Goal: Task Accomplishment & Management: Use online tool/utility

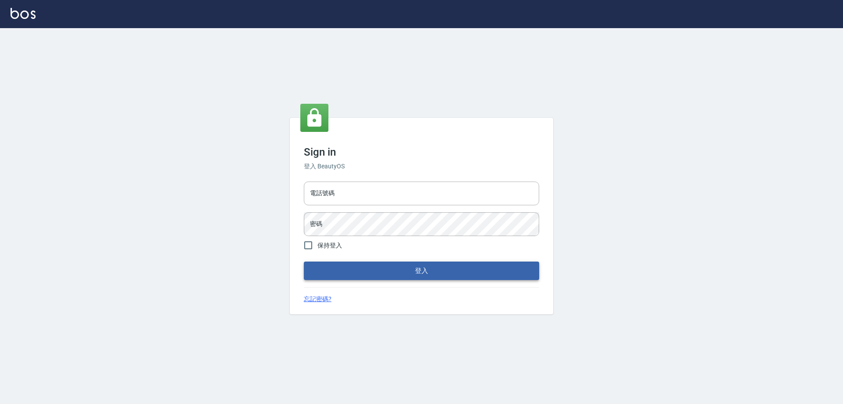
type input "0927586163"
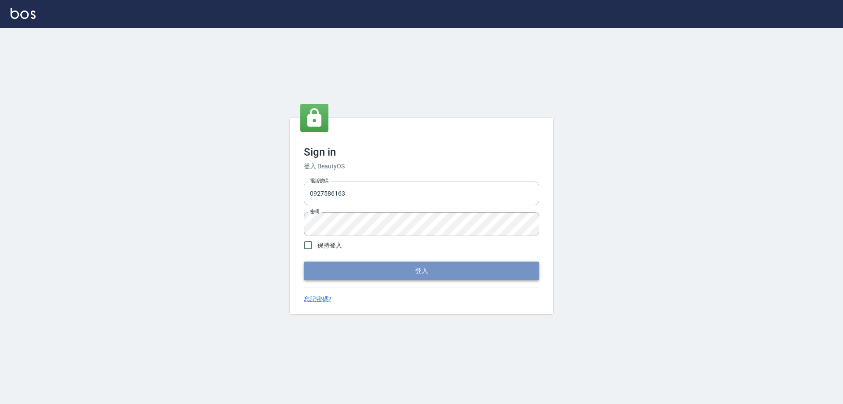
click at [354, 265] on button "登入" at bounding box center [421, 270] width 235 height 18
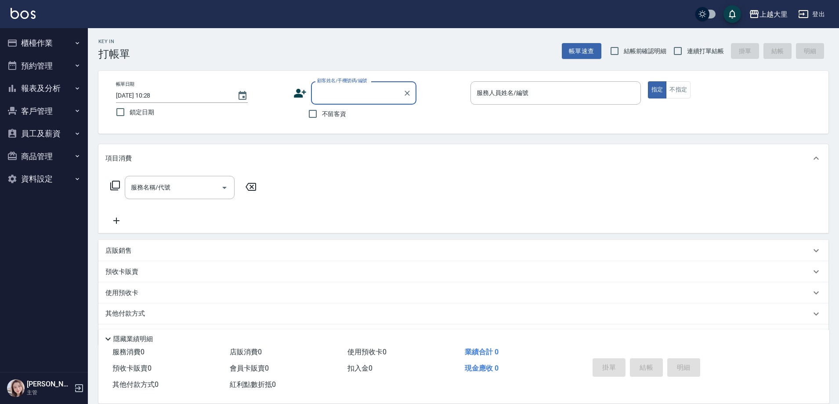
click at [35, 52] on button "櫃檯作業" at bounding box center [44, 43] width 81 height 23
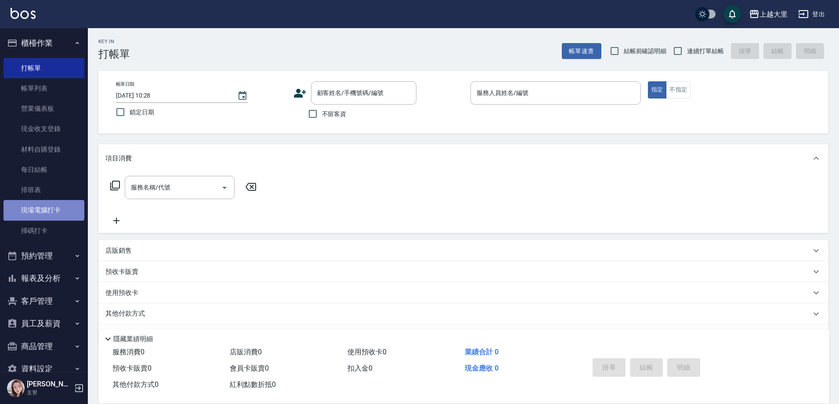
click at [58, 209] on link "現場電腦打卡" at bounding box center [44, 210] width 81 height 20
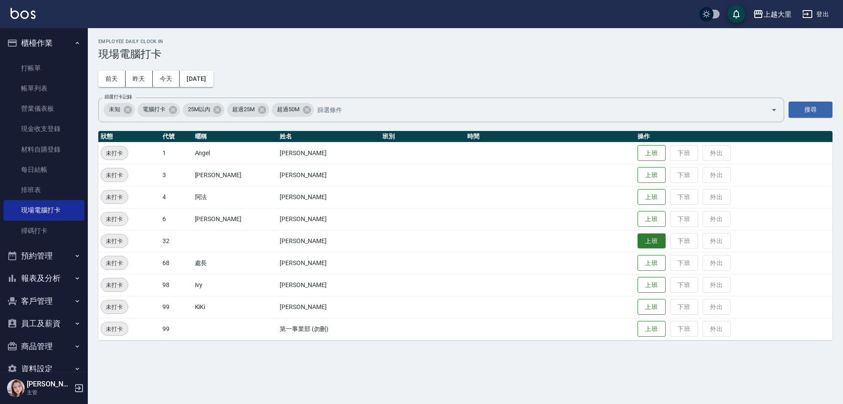
click at [650, 246] on button "上班" at bounding box center [652, 240] width 28 height 15
click at [665, 219] on button "上班" at bounding box center [652, 218] width 28 height 15
